Goal: Check status: Check status

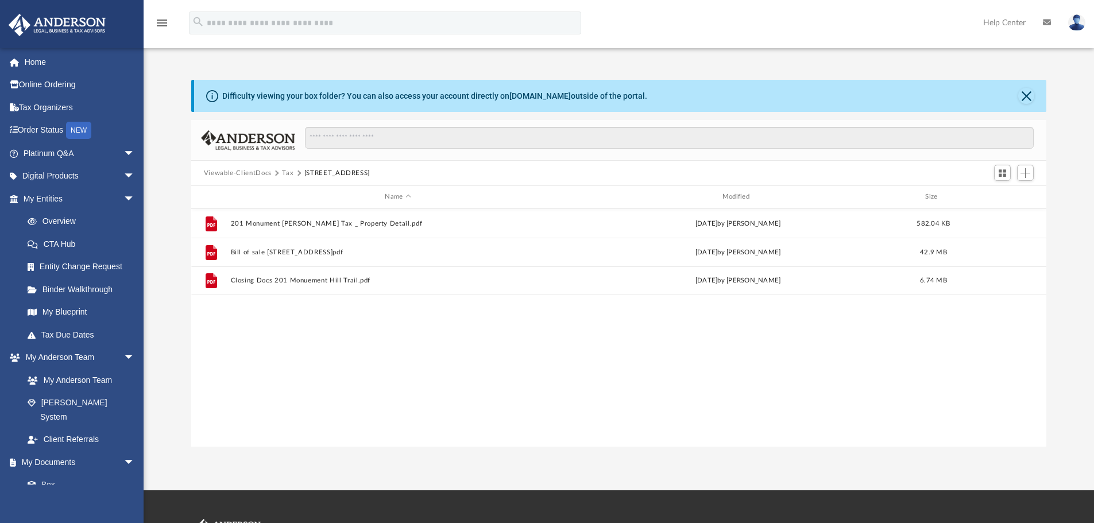
scroll to position [253, 847]
click at [52, 130] on link "Order Status NEW" at bounding box center [80, 131] width 144 height 24
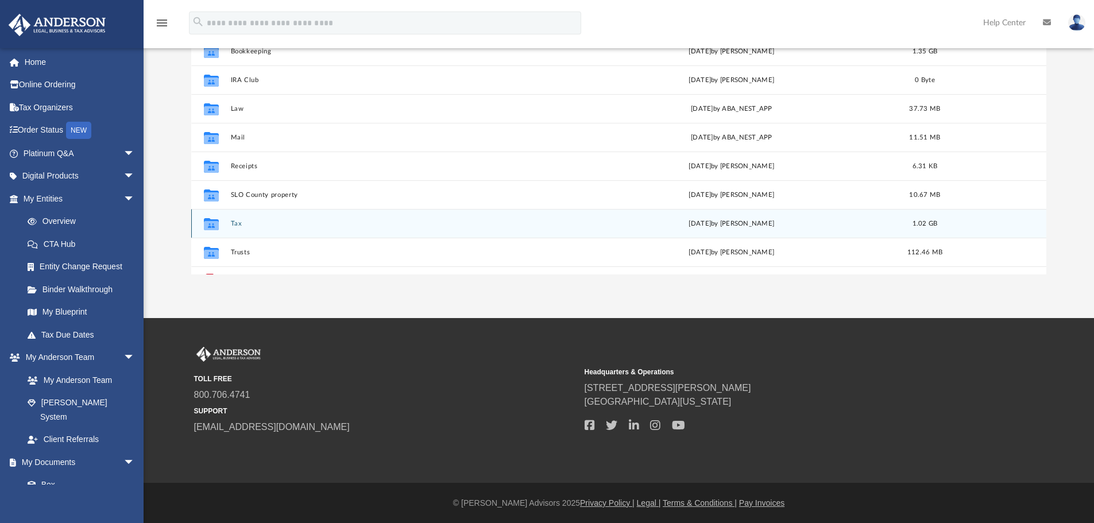
click at [214, 226] on icon "grid" at bounding box center [211, 224] width 15 height 12
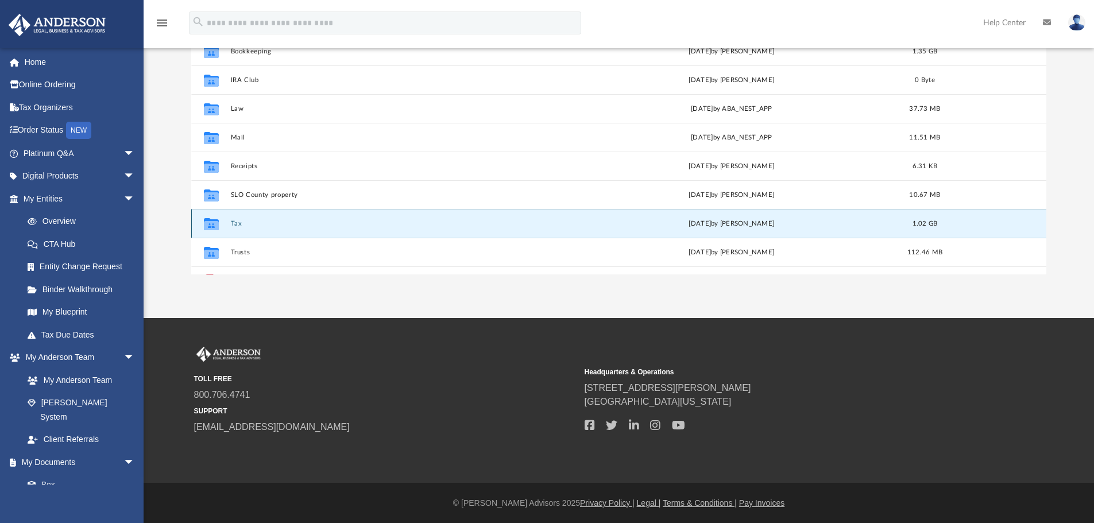
click at [208, 225] on icon "grid" at bounding box center [211, 225] width 15 height 9
click at [207, 225] on icon "grid" at bounding box center [211, 225] width 15 height 9
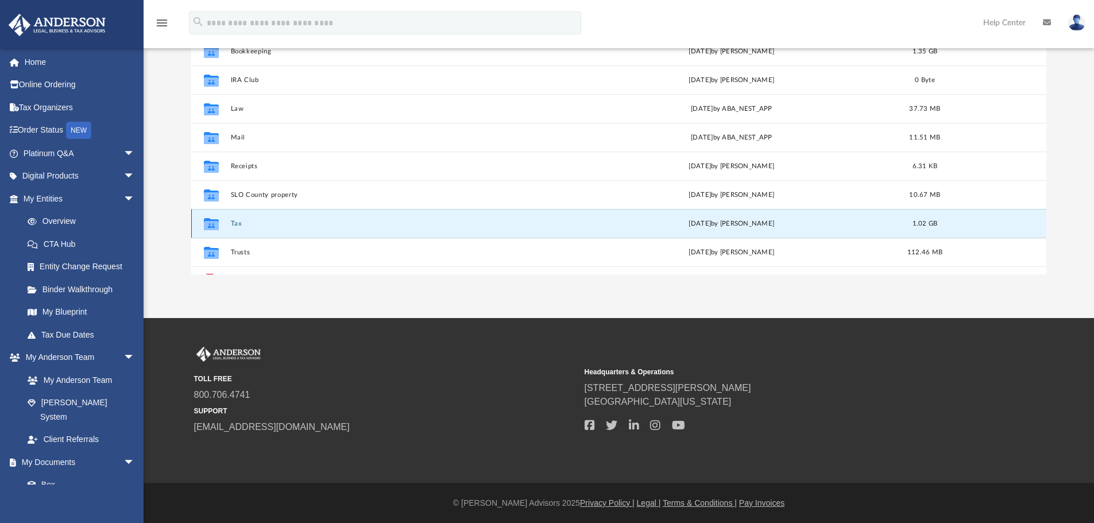
click at [209, 229] on icon "grid" at bounding box center [211, 225] width 15 height 9
